Goal: Transaction & Acquisition: Purchase product/service

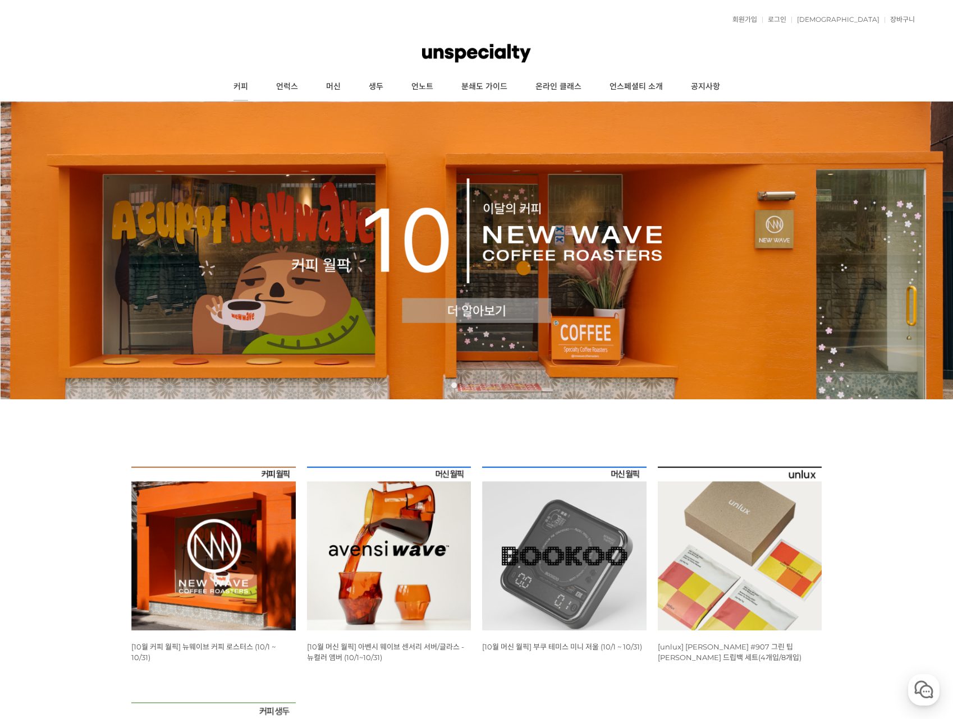
click at [242, 87] on link "커피" at bounding box center [240, 87] width 43 height 28
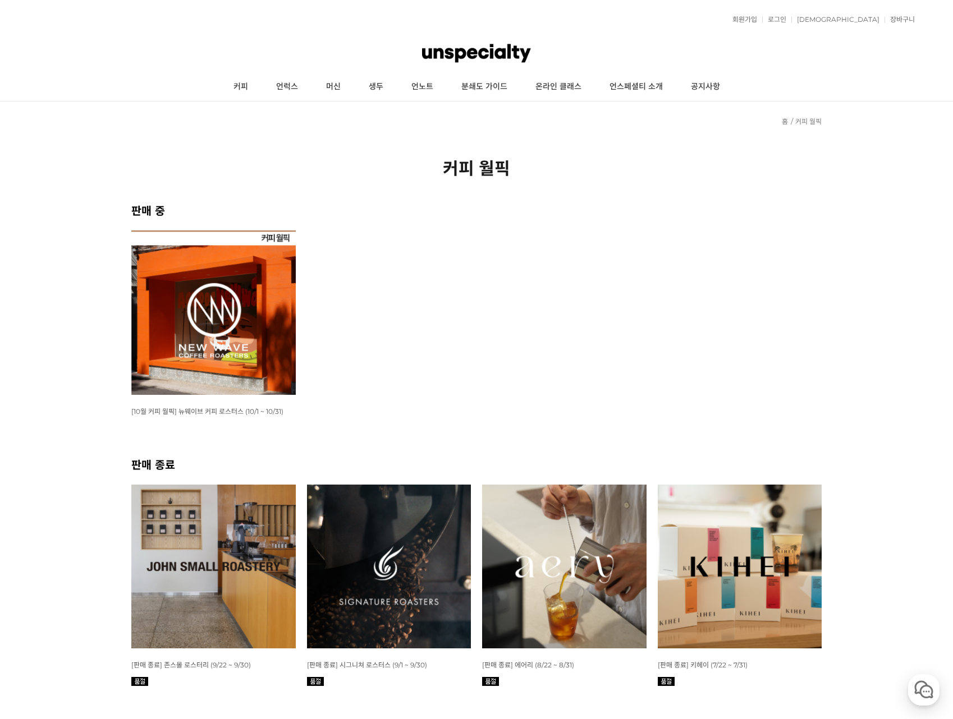
click at [214, 325] on img at bounding box center [213, 313] width 164 height 164
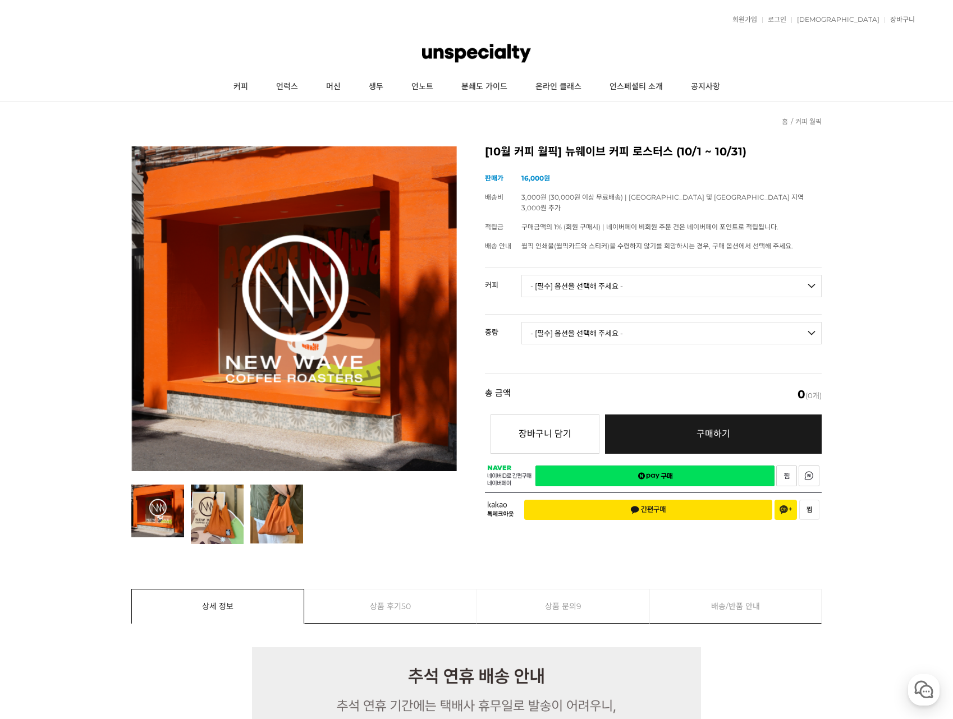
click at [580, 275] on select "- [필수] 옵션을 선택해 주세요 - ------------------- 언스페셜티 분쇄도 가이드 종이 받기 (주문 1건당 최대 1개 제공) …" at bounding box center [671, 286] width 300 height 22
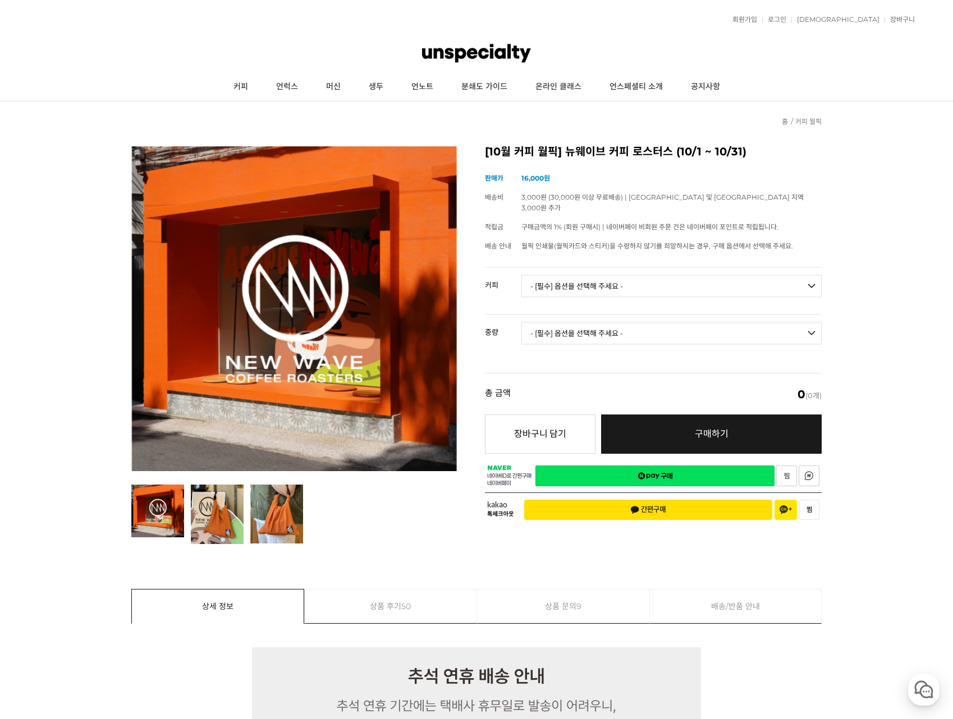
click at [580, 275] on select "- [필수] 옵션을 선택해 주세요 - ------------------- 언스페셜티 분쇄도 가이드 종이 받기 (주문 1건당 최대 1개 제공) …" at bounding box center [671, 286] width 300 height 22
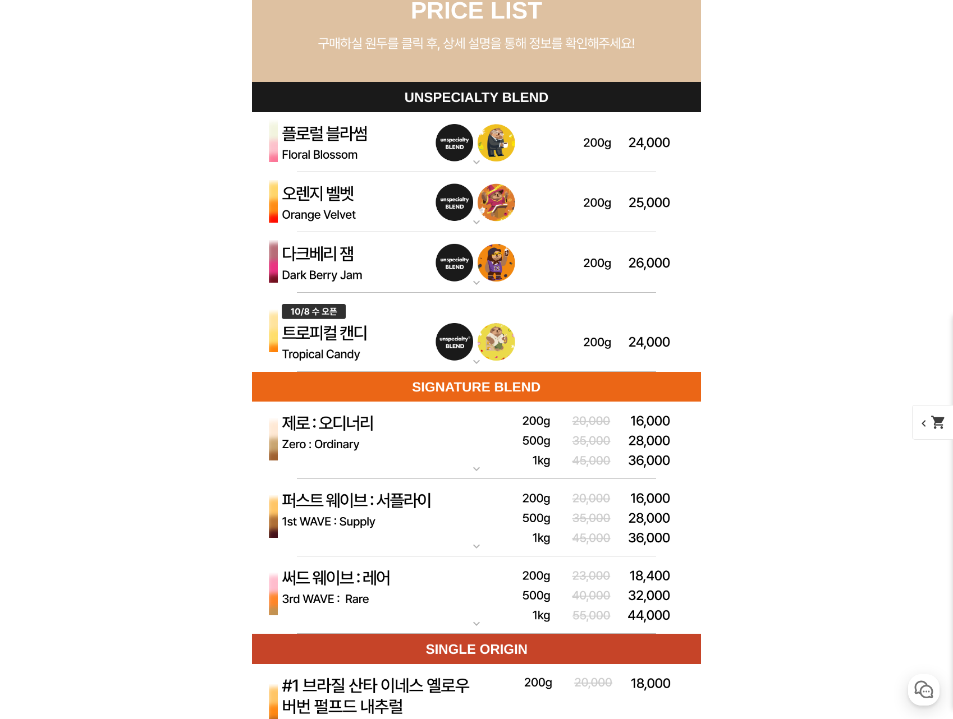
scroll to position [3367, 0]
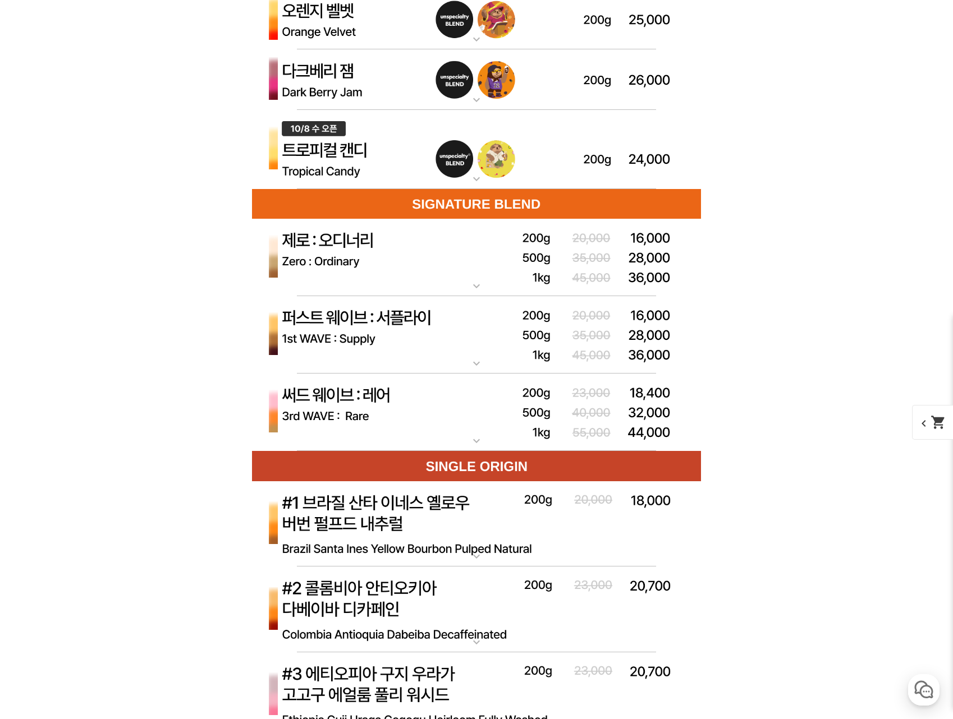
click at [379, 397] on img at bounding box center [476, 413] width 449 height 78
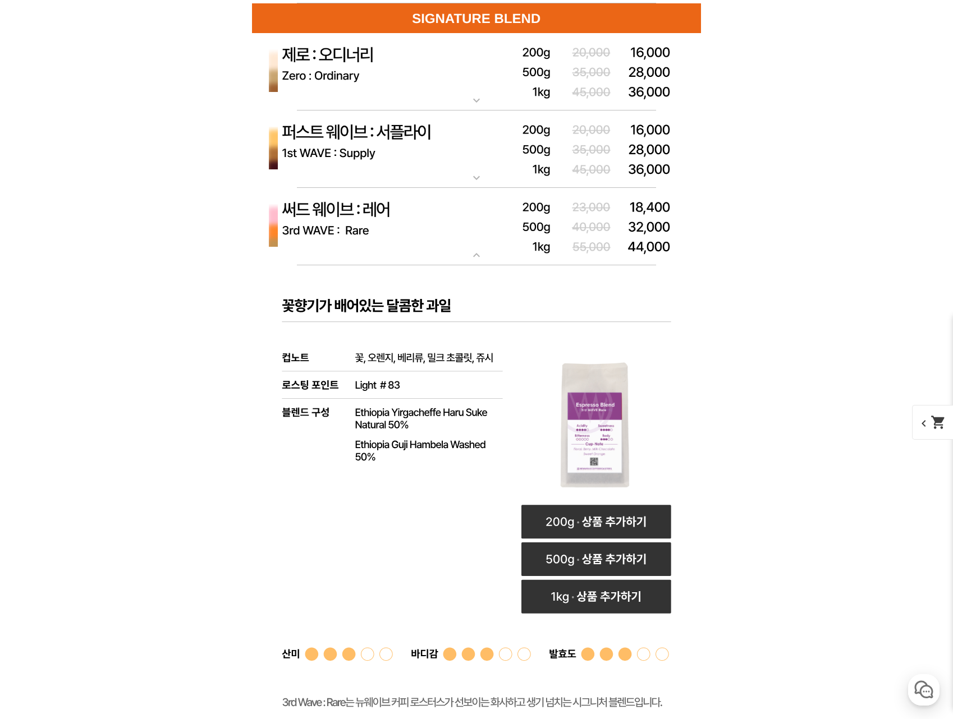
scroll to position [3535, 0]
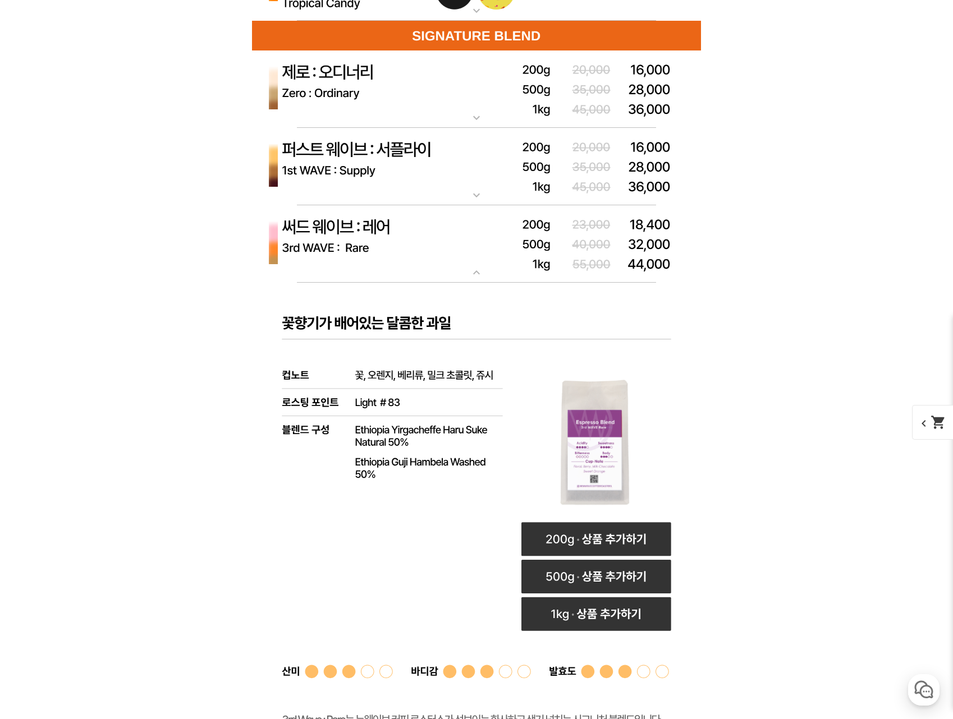
click at [379, 89] on img at bounding box center [476, 90] width 449 height 78
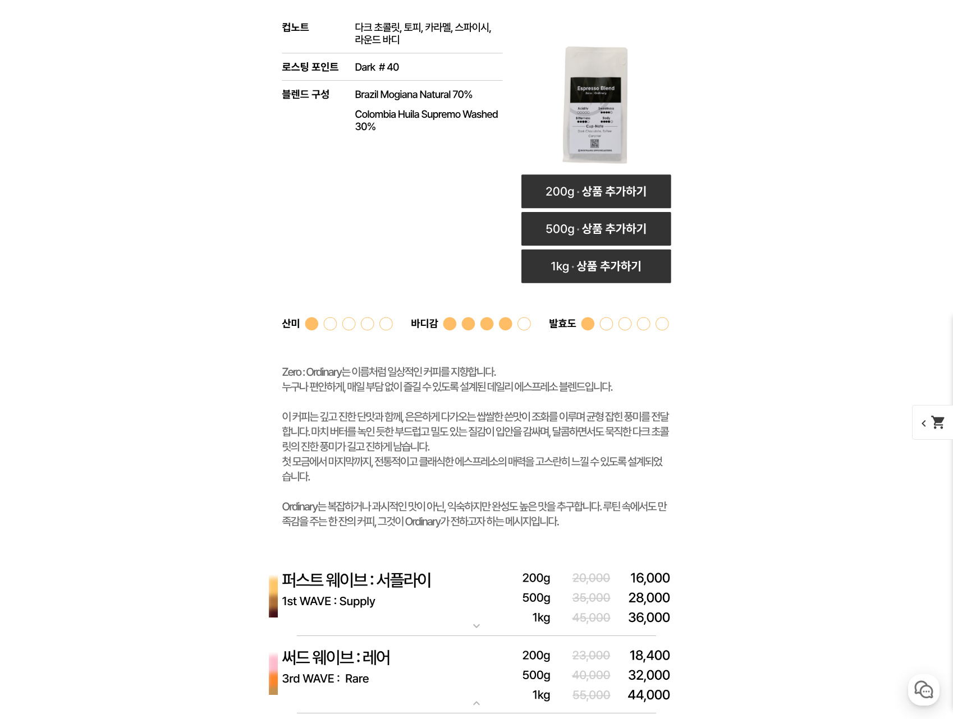
scroll to position [3816, 0]
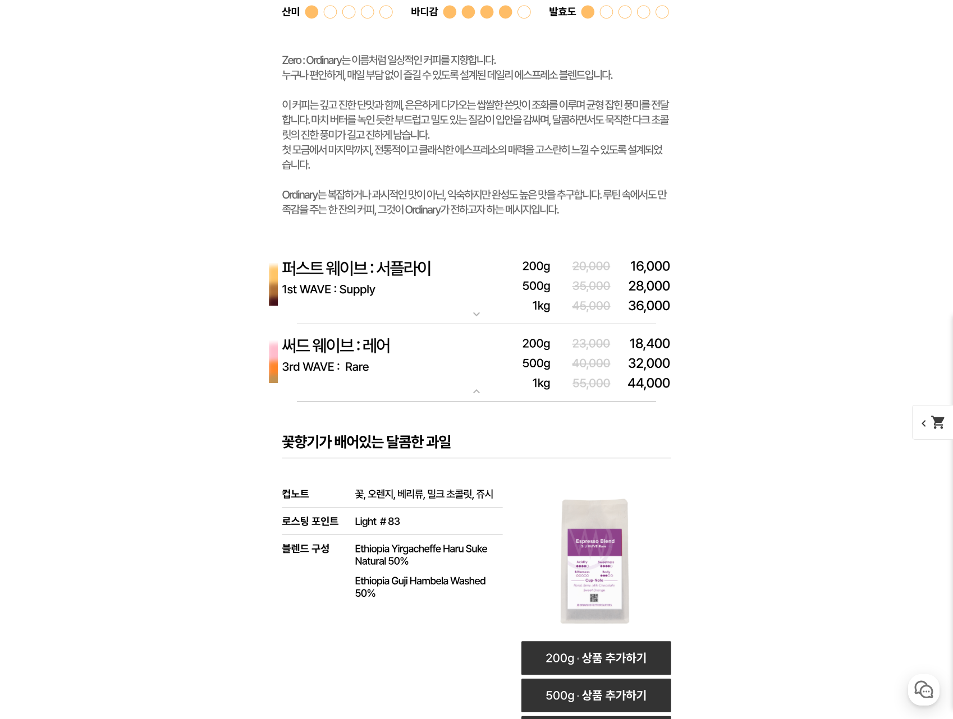
click at [418, 268] on img at bounding box center [476, 286] width 449 height 78
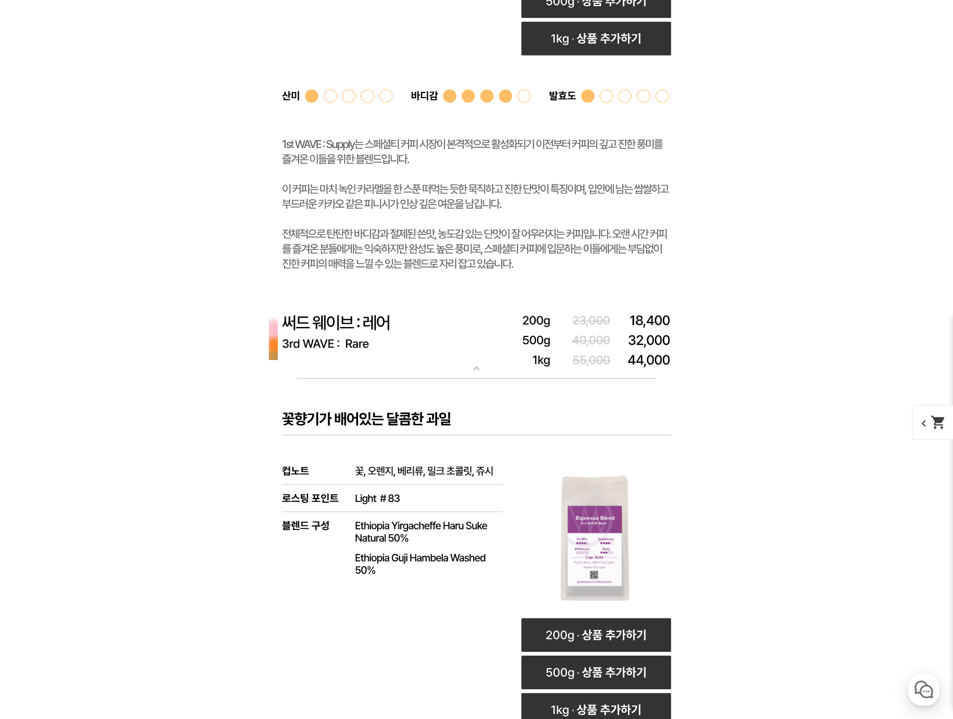
scroll to position [4882, 0]
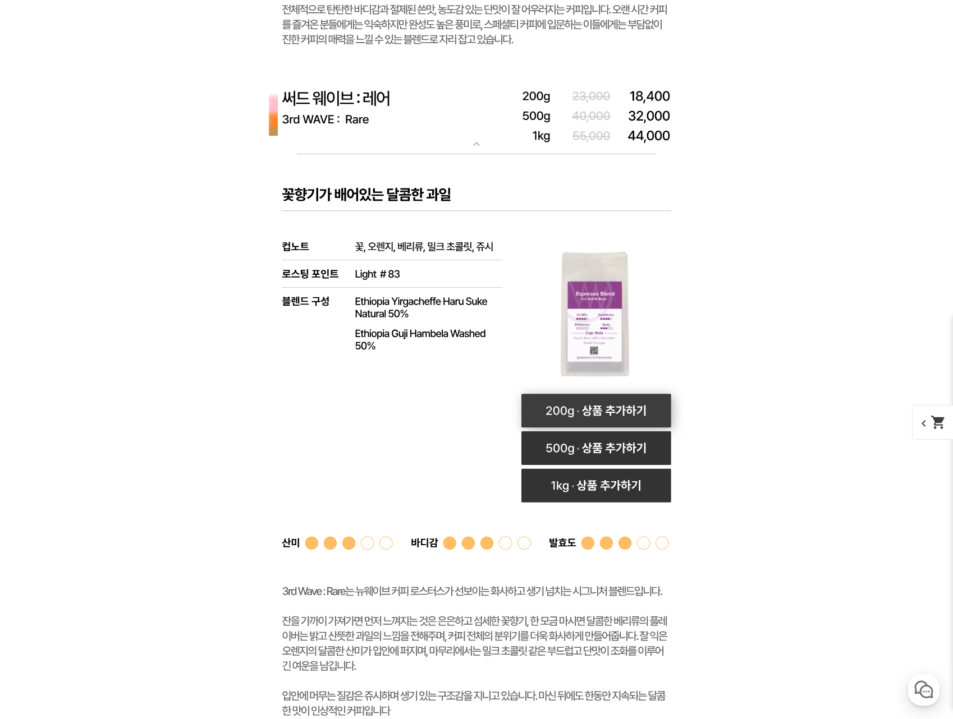
click at [598, 407] on rect at bounding box center [596, 411] width 150 height 34
select select "써드 웨이브 : 레어 ([PERSON_NAME])"
select select "200g"
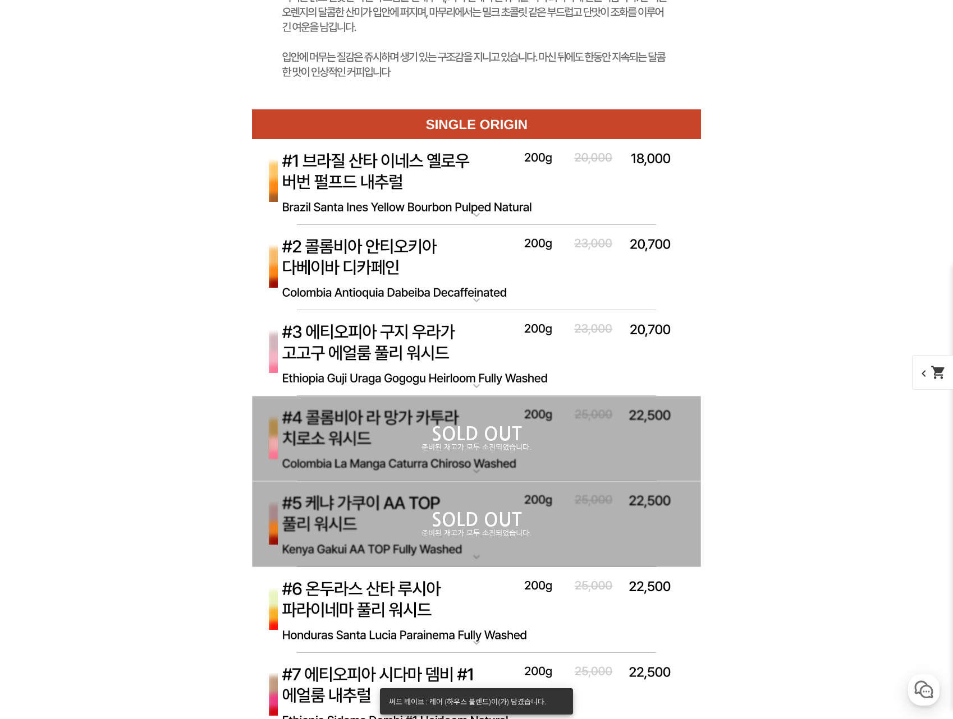
scroll to position [5612, 0]
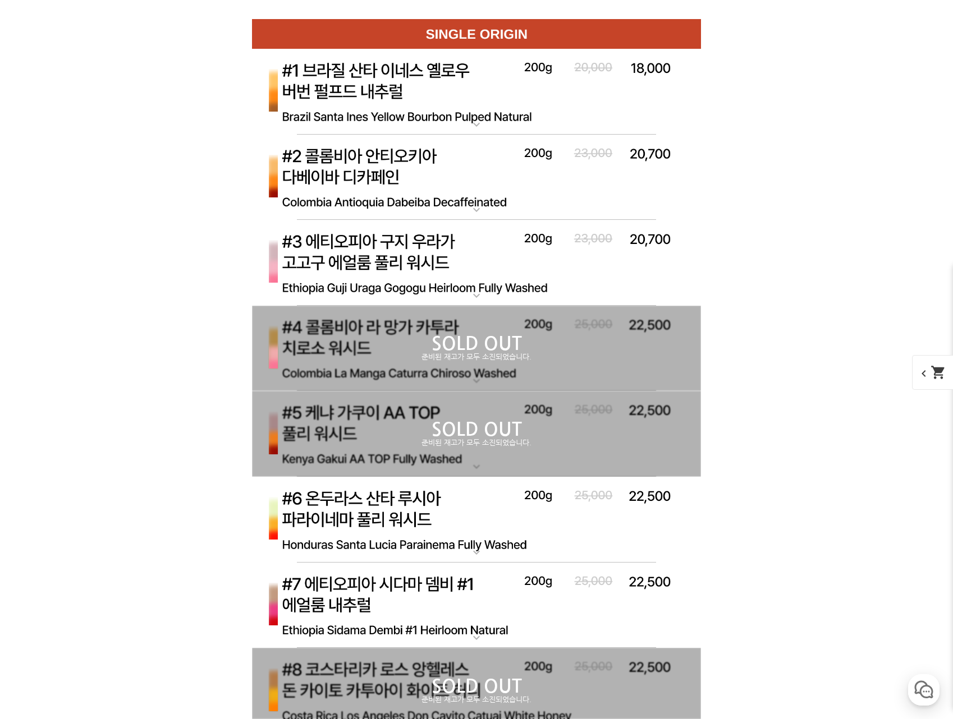
click at [464, 250] on img at bounding box center [476, 263] width 449 height 86
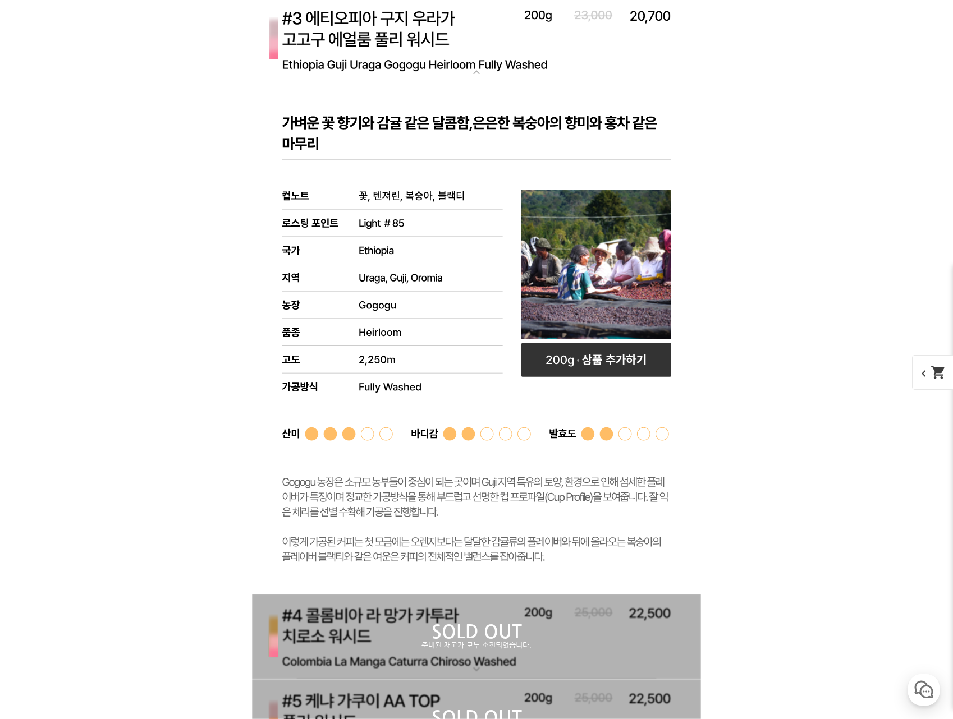
scroll to position [5724, 0]
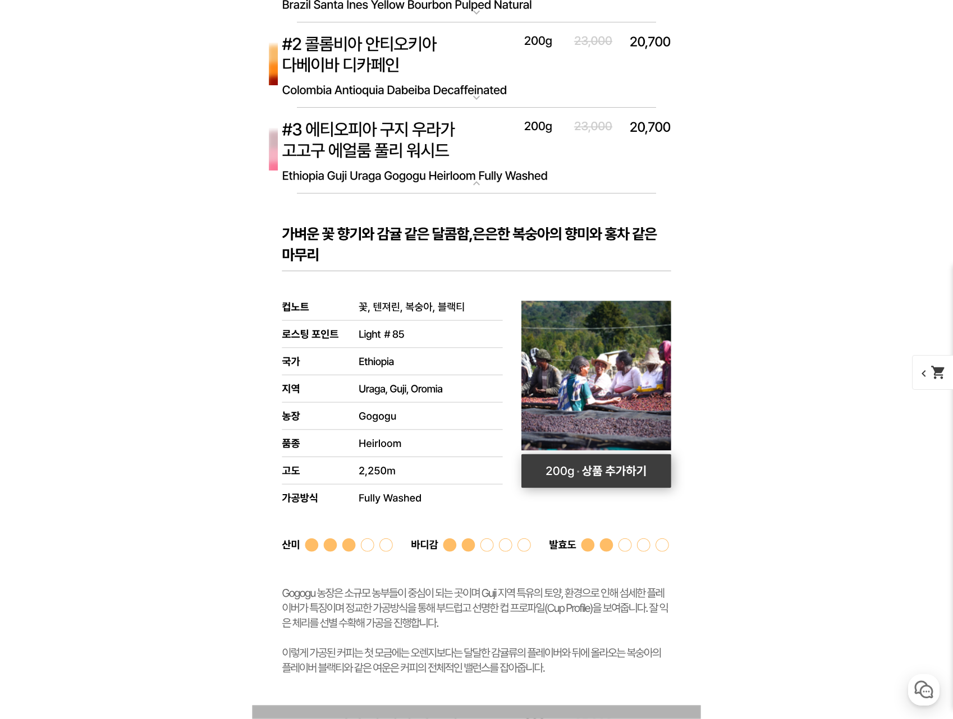
click at [596, 478] on rect at bounding box center [596, 471] width 150 height 34
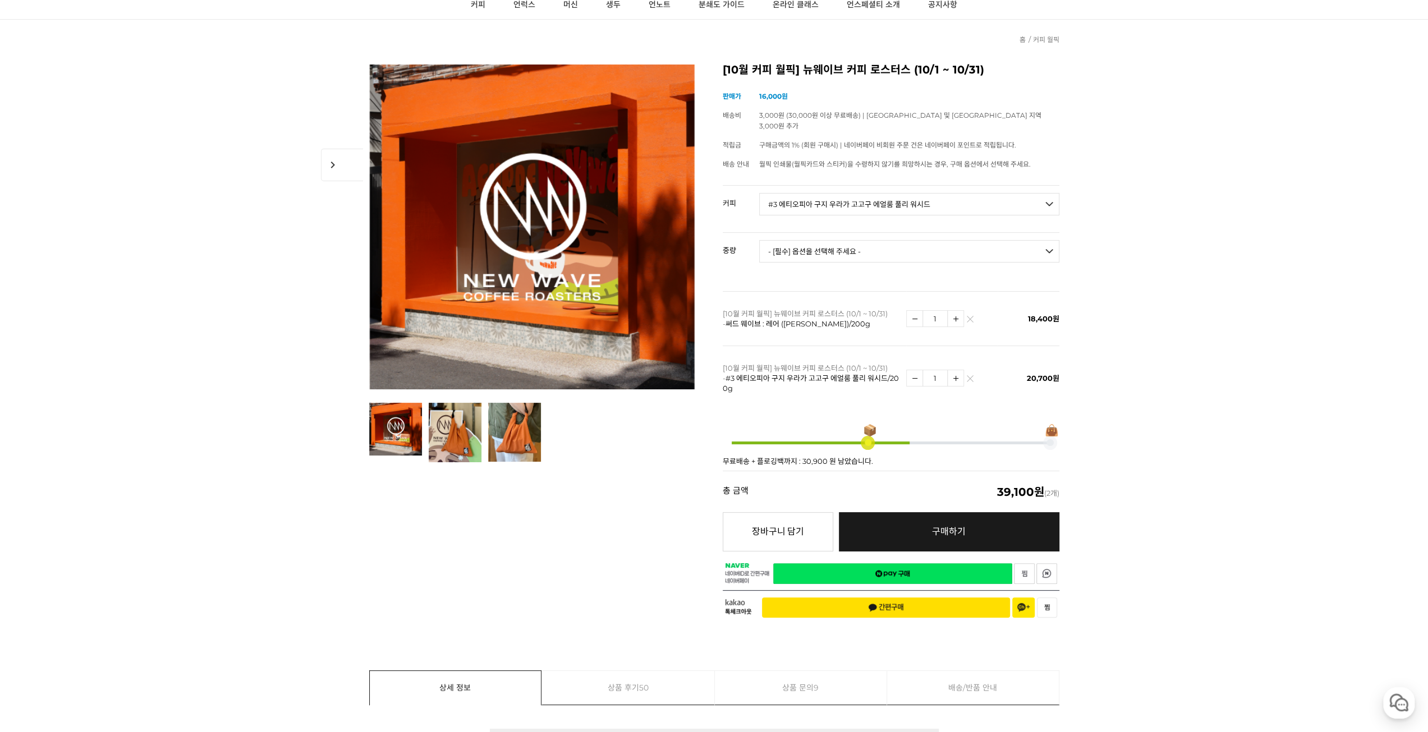
scroll to position [0, 0]
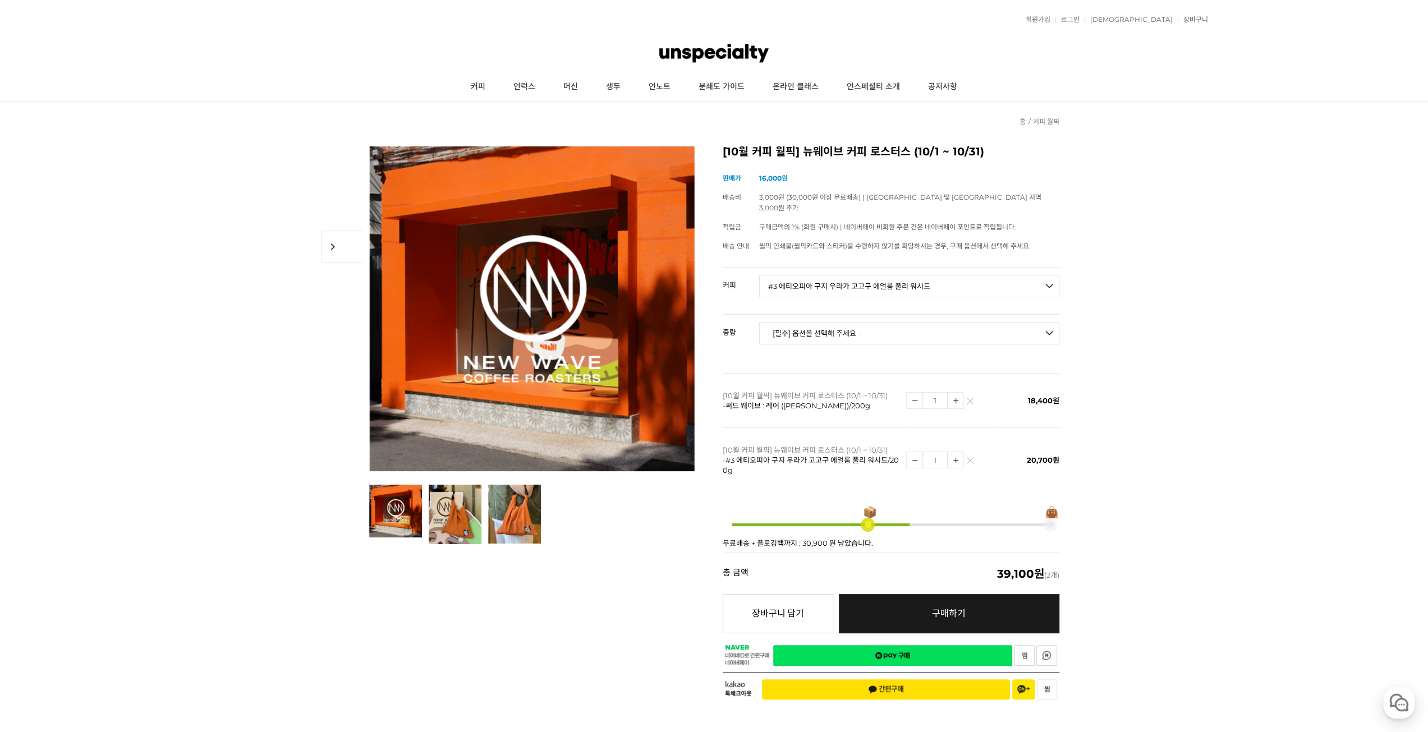
click at [952, 398] on link at bounding box center [970, 401] width 7 height 7
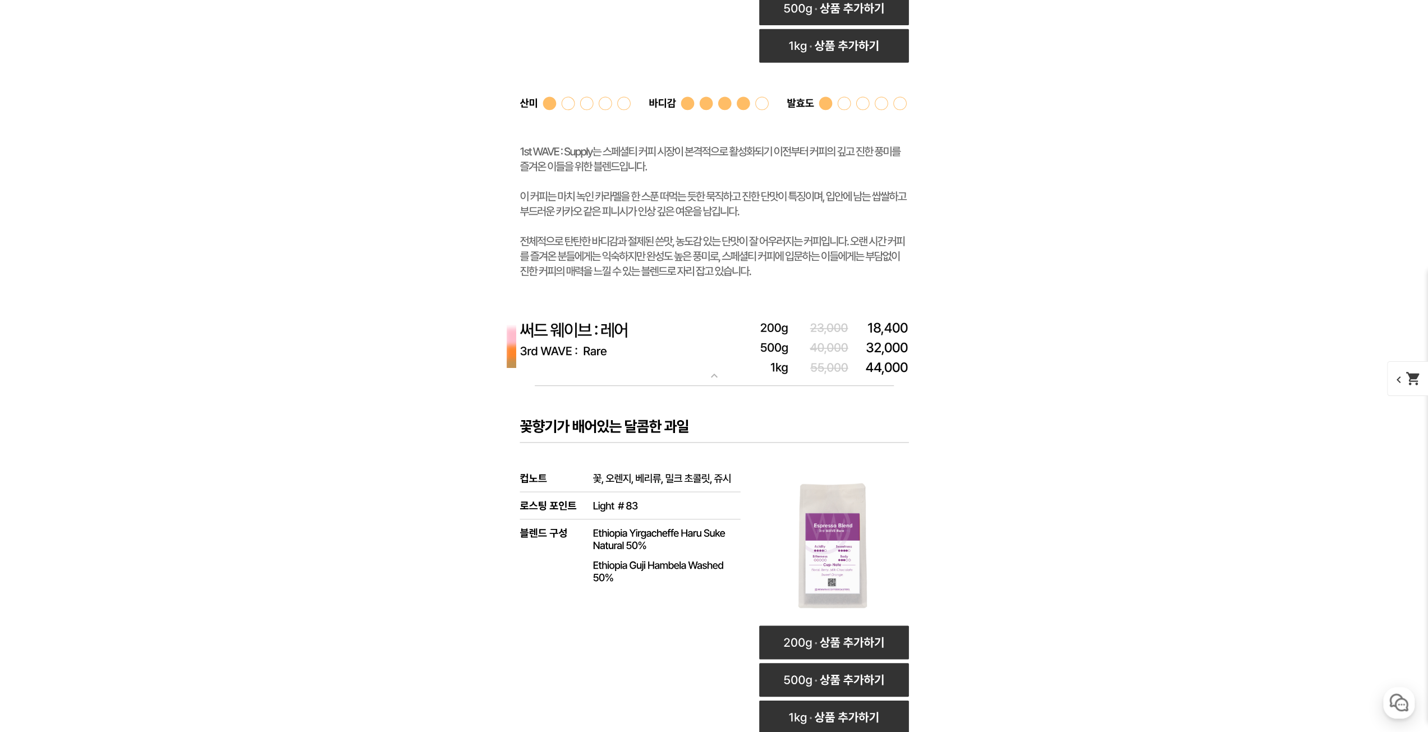
scroll to position [4729, 0]
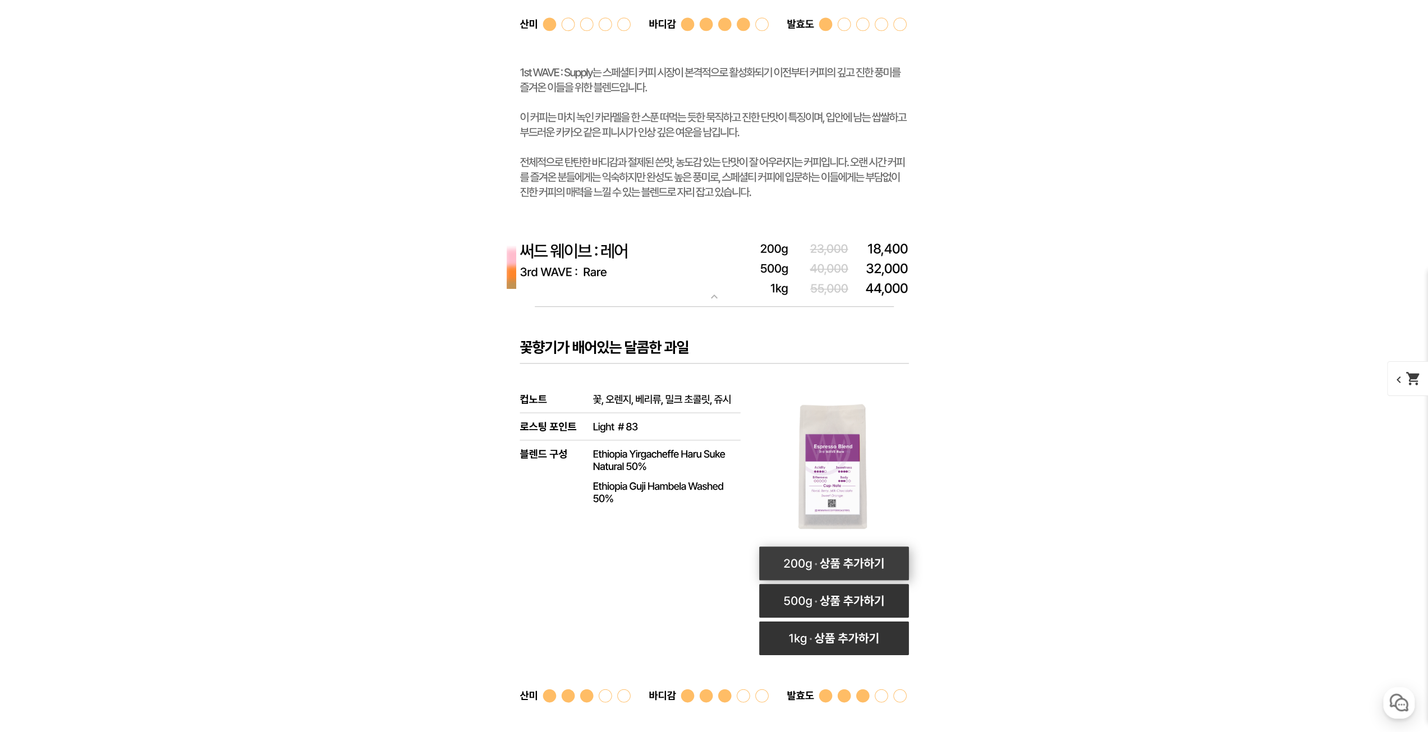
click at [829, 561] on rect at bounding box center [834, 564] width 150 height 34
select select "써드 웨이브 : 레어 ([PERSON_NAME])"
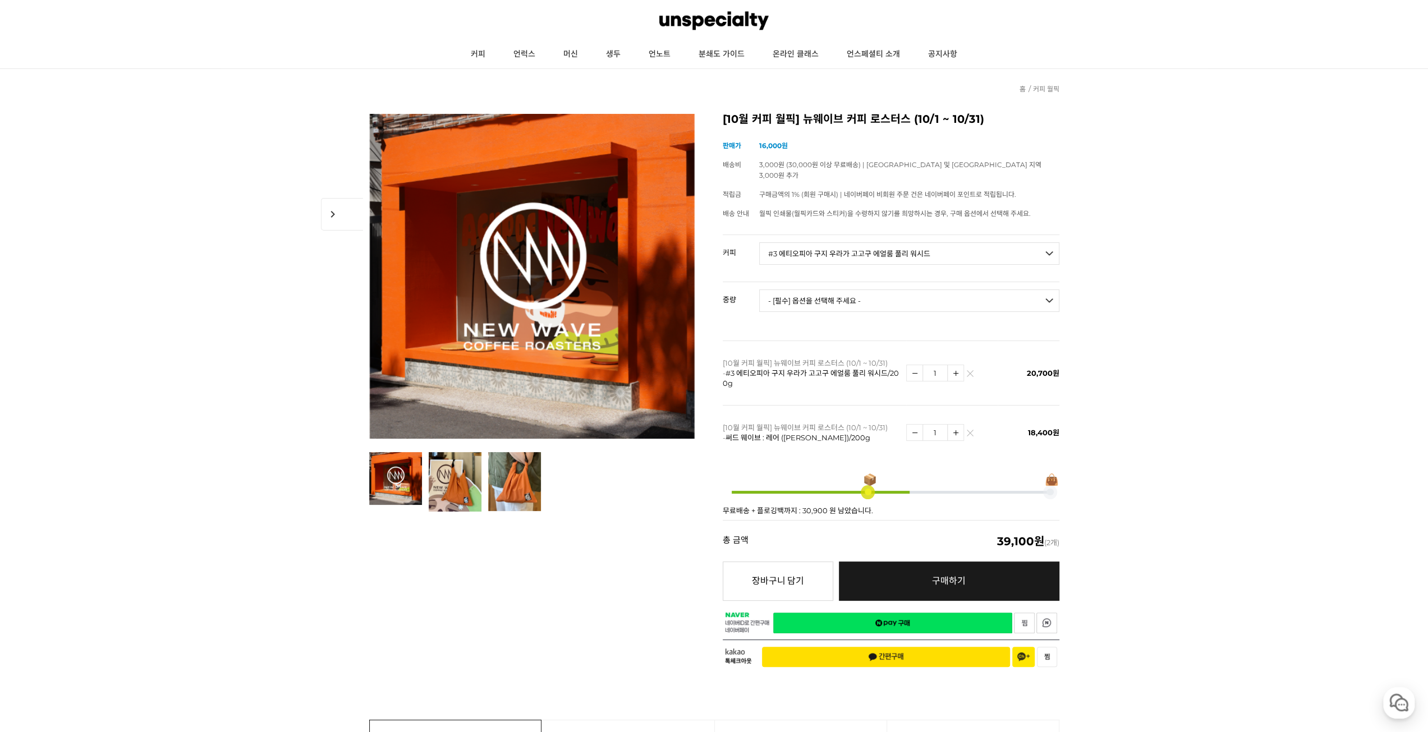
scroll to position [0, 0]
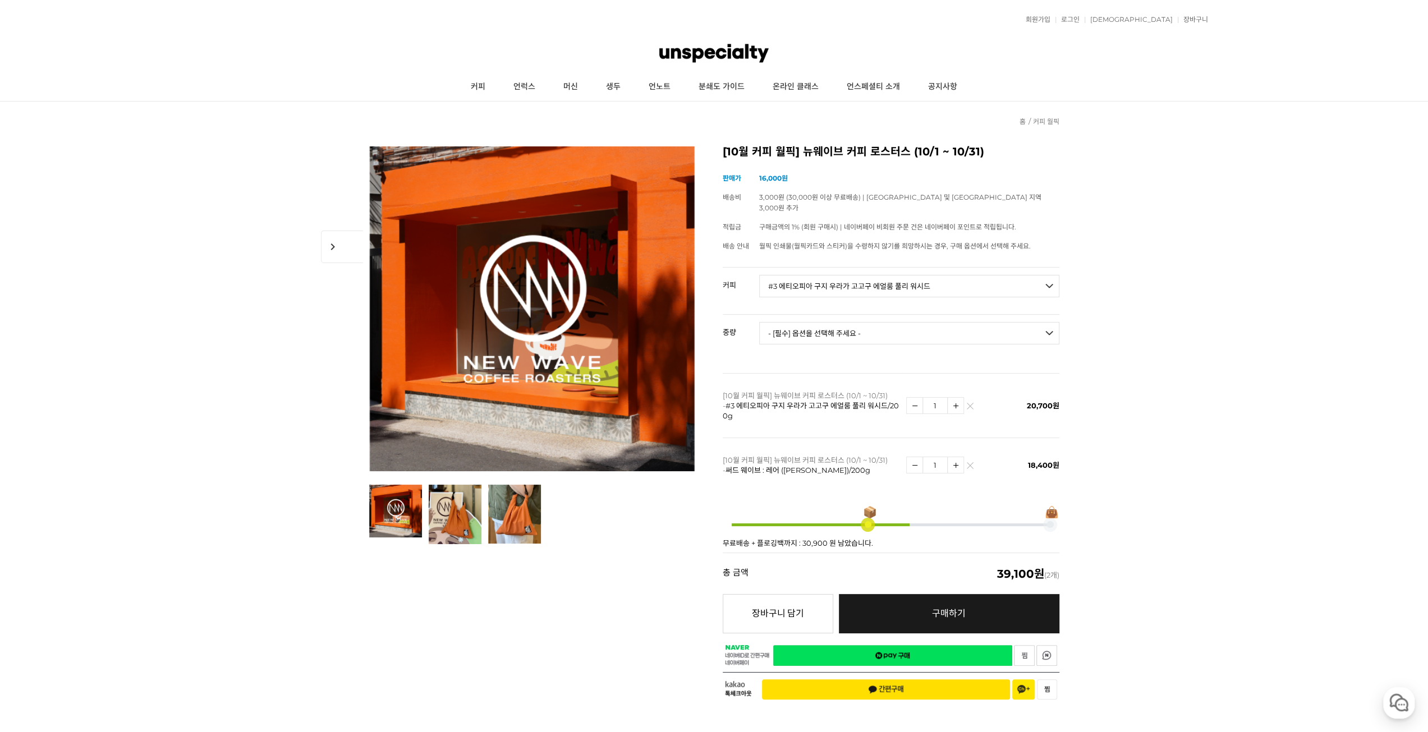
click at [920, 646] on link "네이버페이 구매하기" at bounding box center [892, 655] width 239 height 21
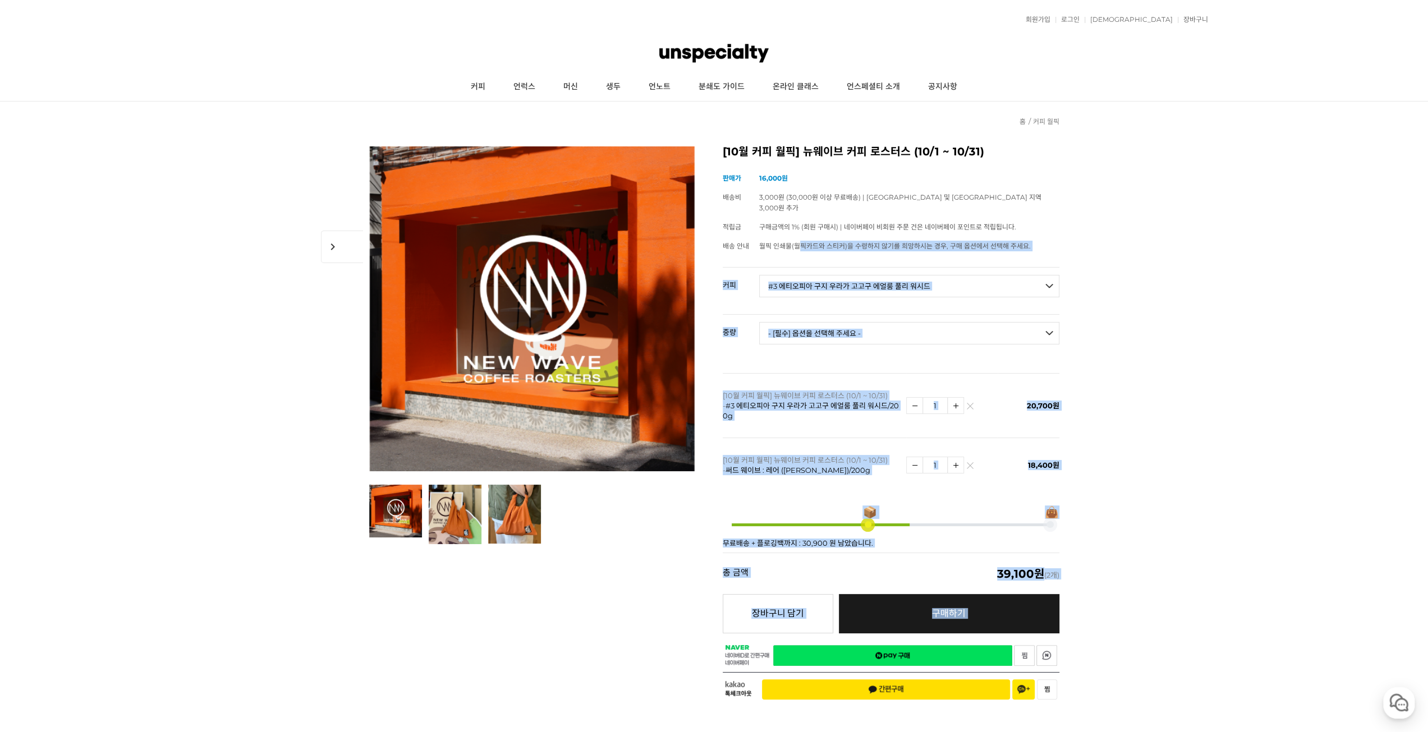
drag, startPoint x: 801, startPoint y: 235, endPoint x: 1129, endPoint y: 244, distance: 327.8
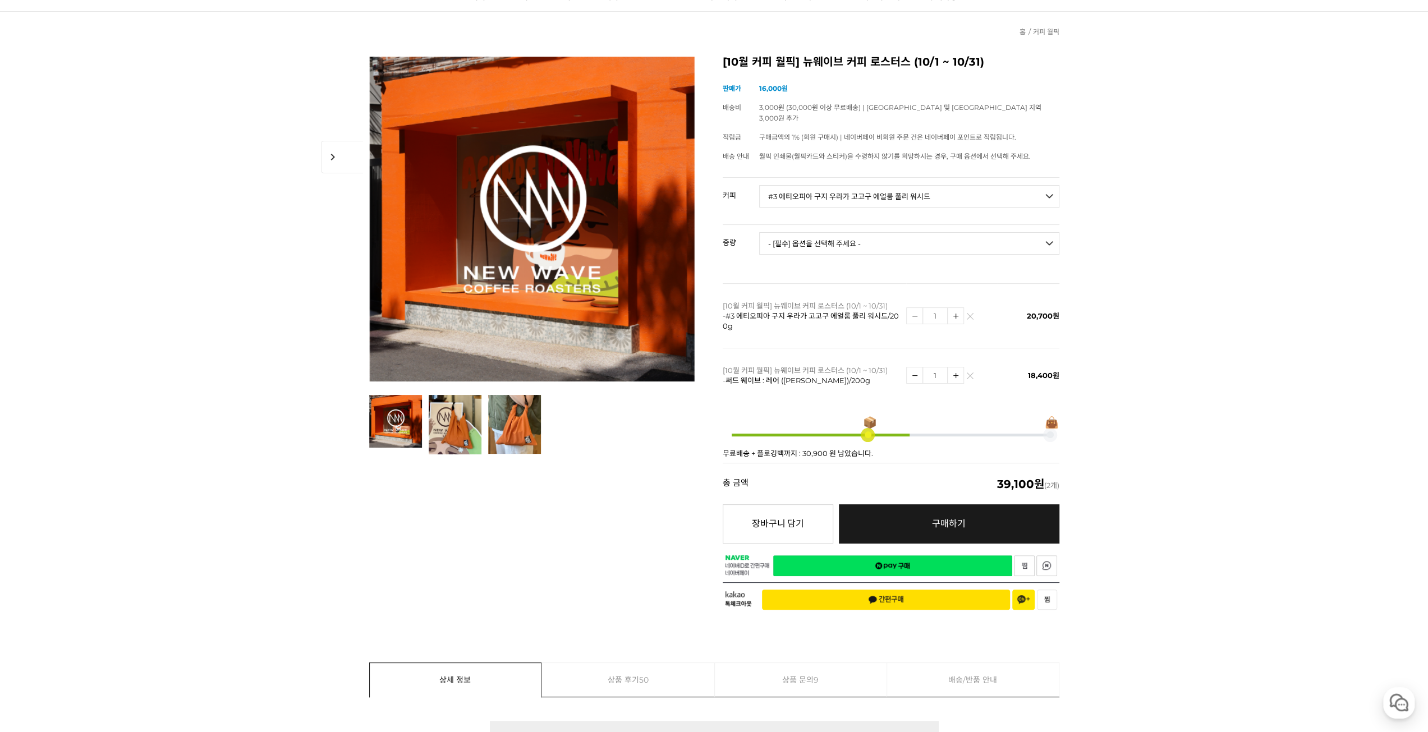
scroll to position [281, 0]
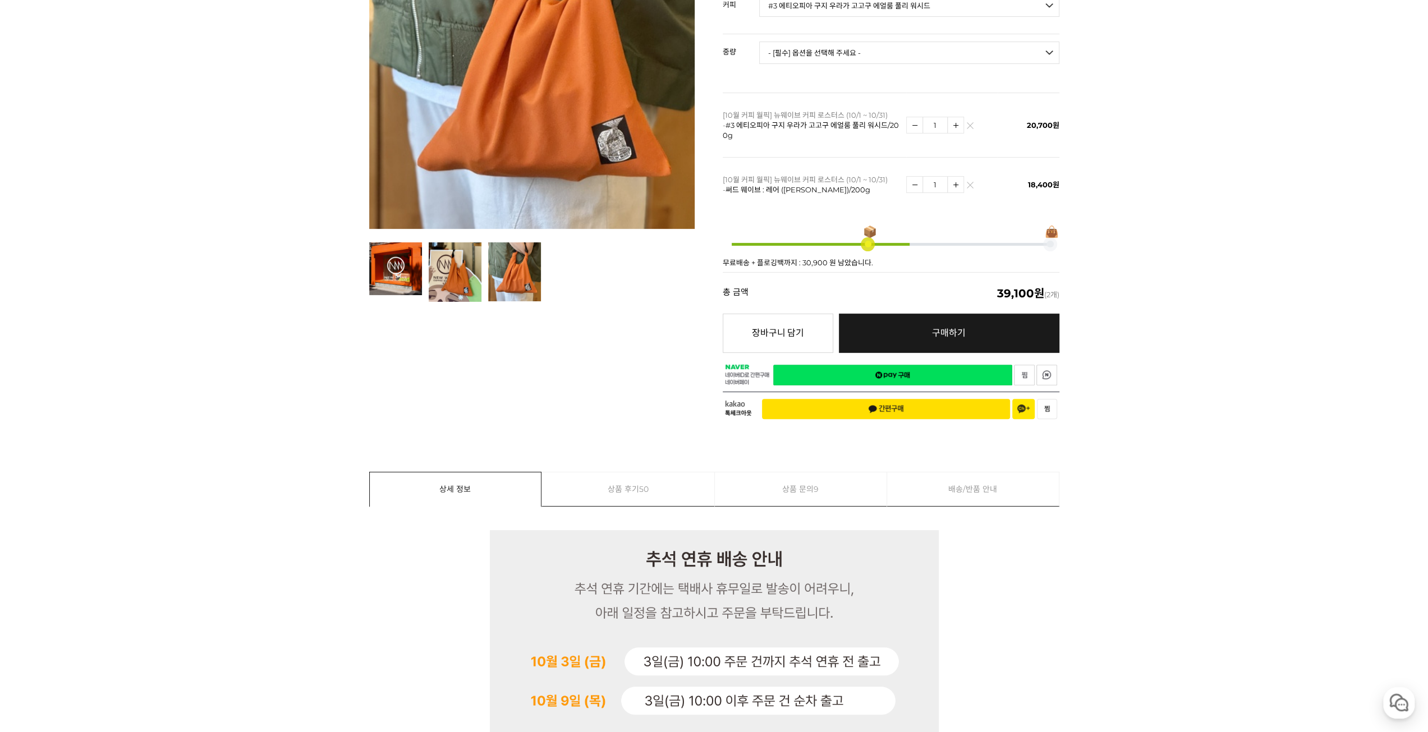
click at [654, 483] on link "상품 후기 50" at bounding box center [628, 489] width 172 height 34
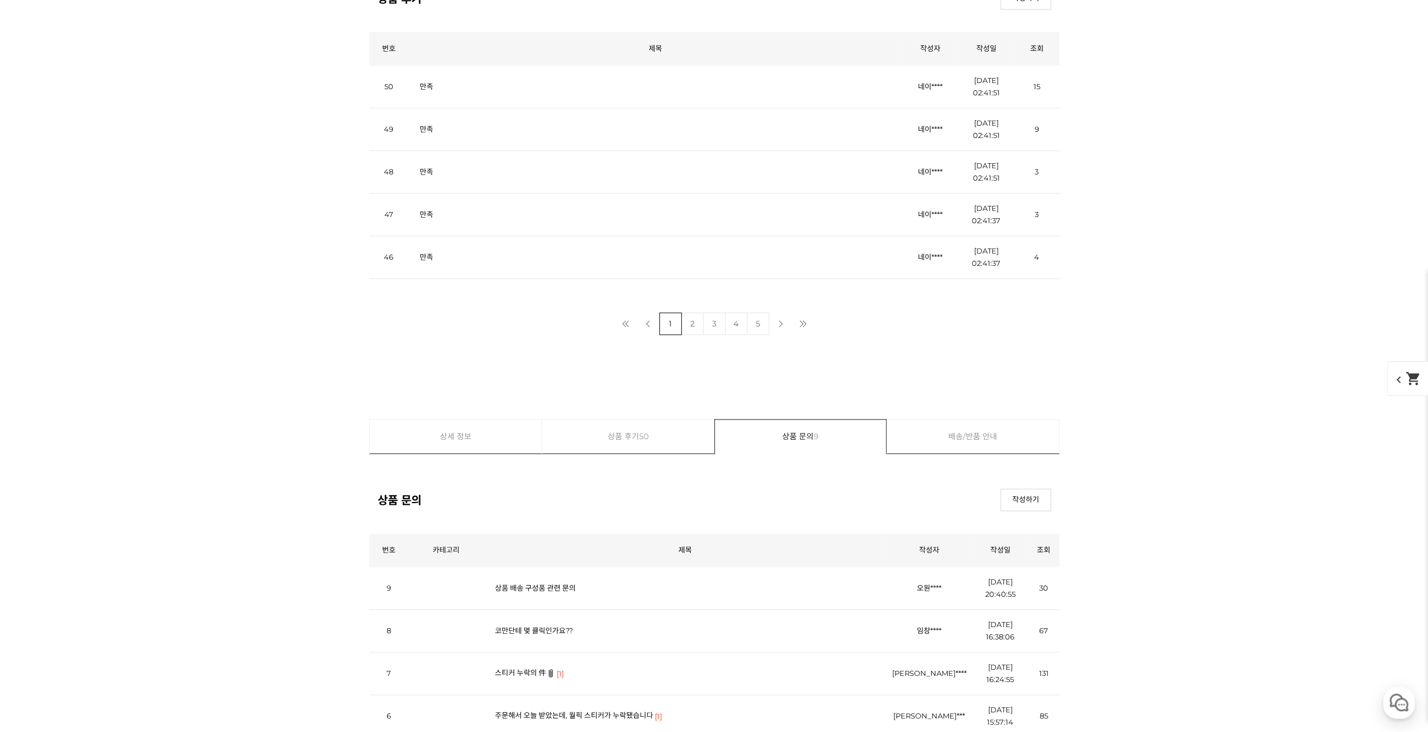
scroll to position [9700, 0]
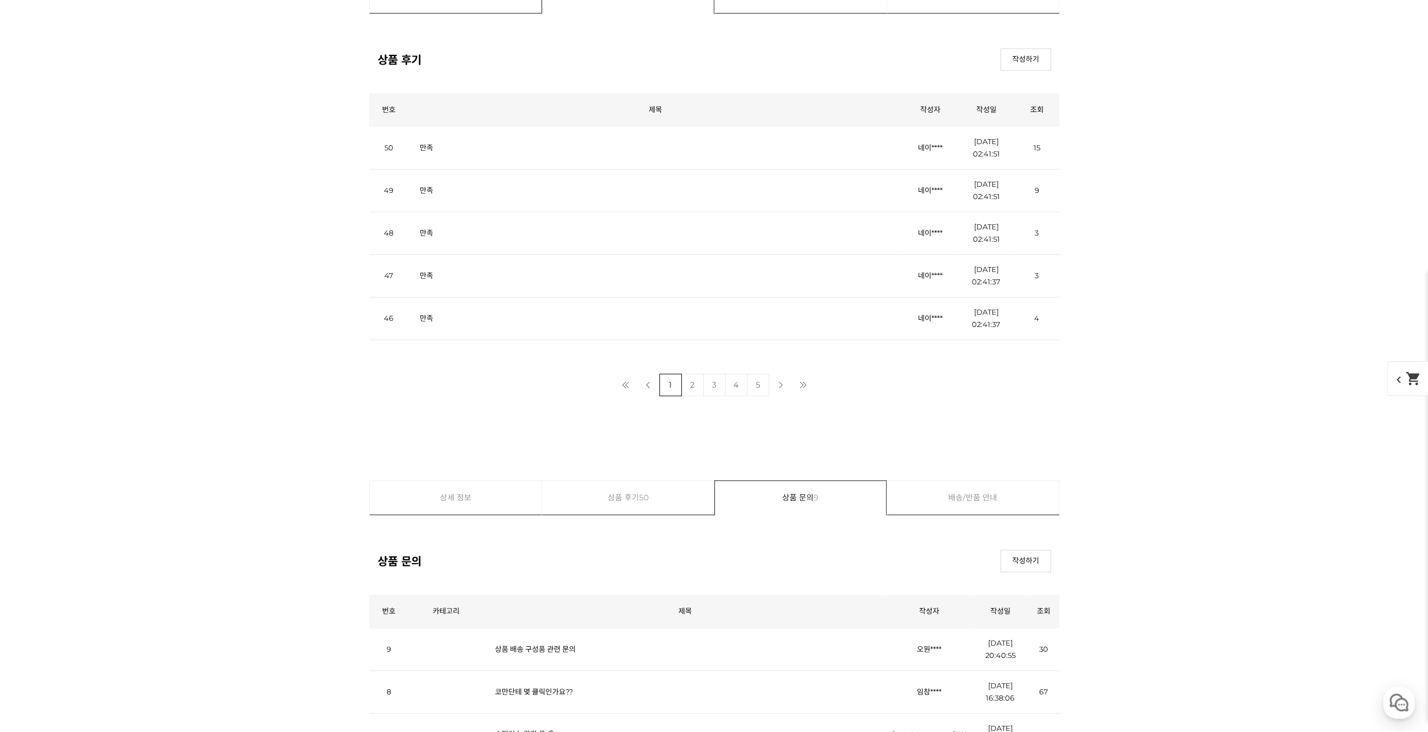
click at [689, 380] on link "2" at bounding box center [692, 385] width 22 height 22
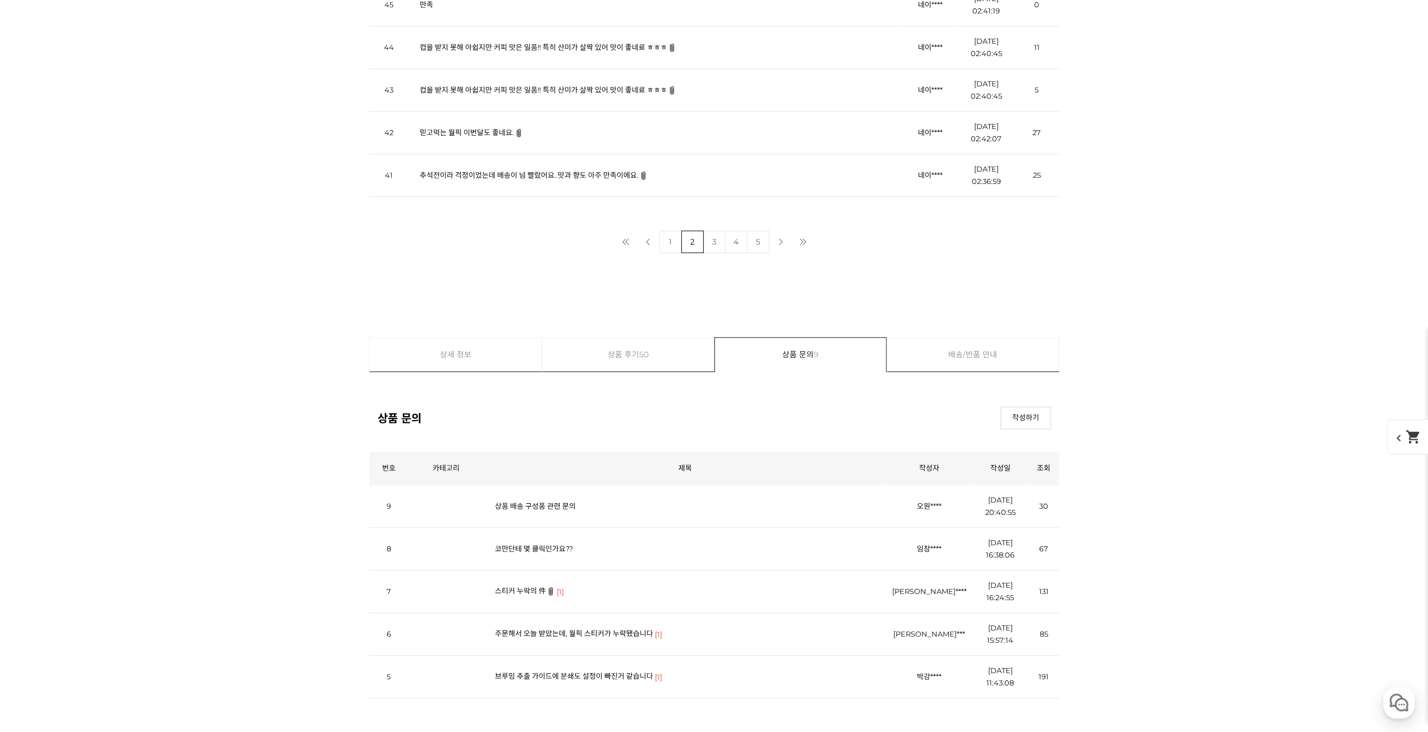
scroll to position [4891, 0]
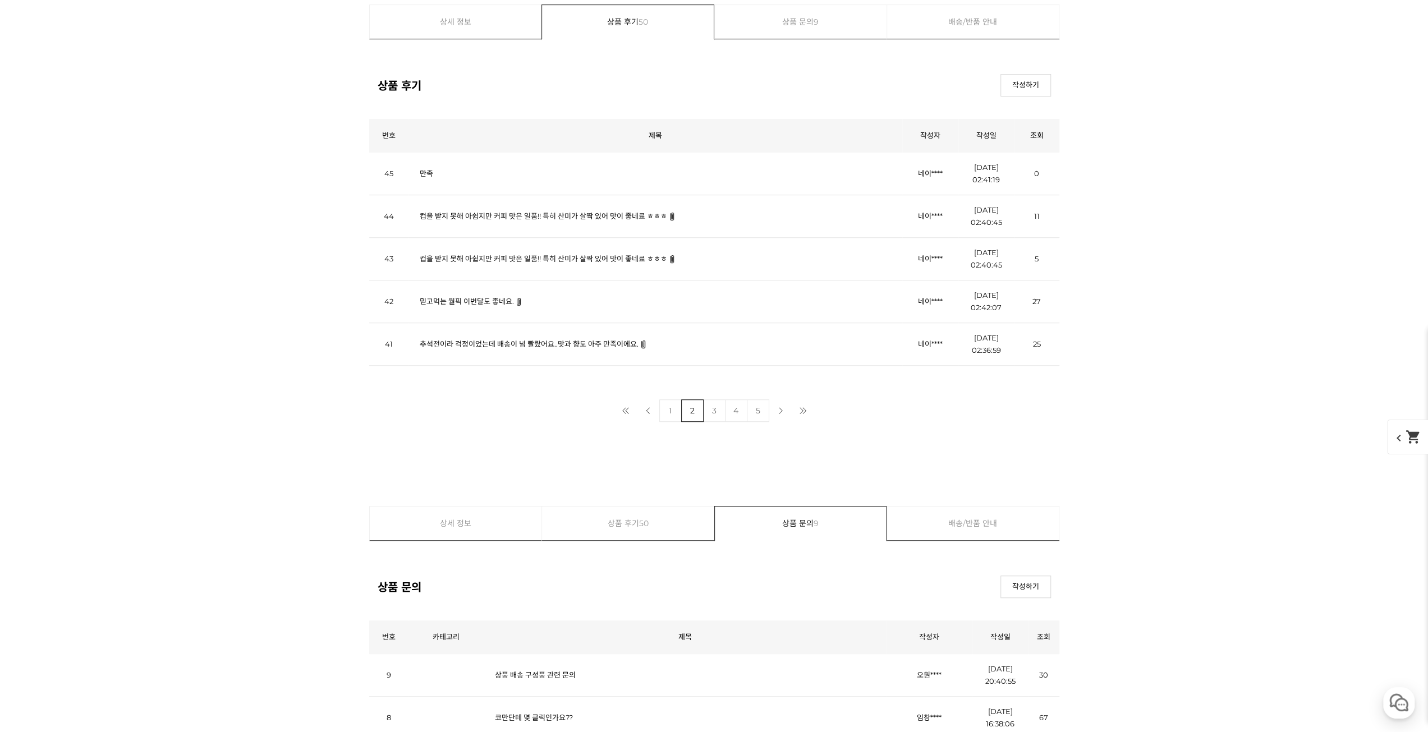
click at [764, 401] on link "5" at bounding box center [758, 411] width 22 height 22
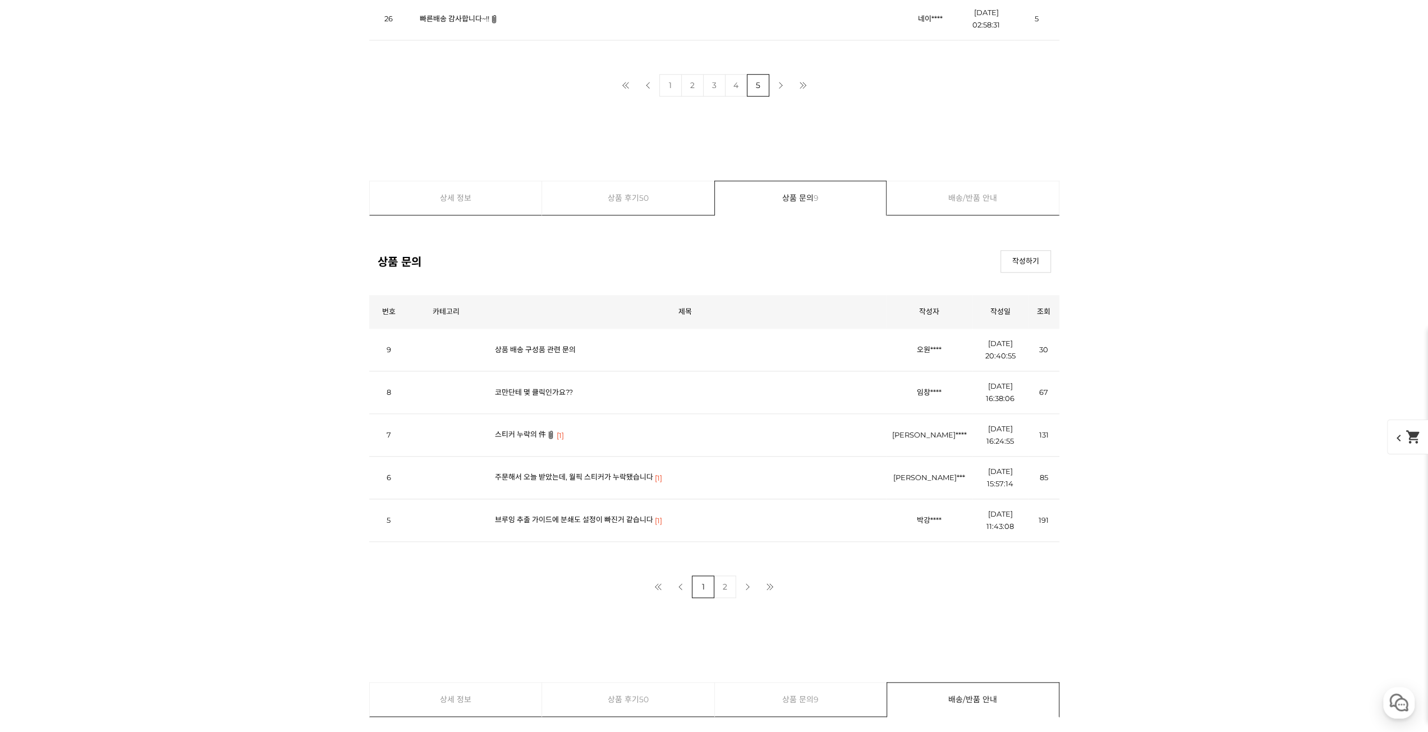
scroll to position [5396, 0]
